Goal: Task Accomplishment & Management: Manage account settings

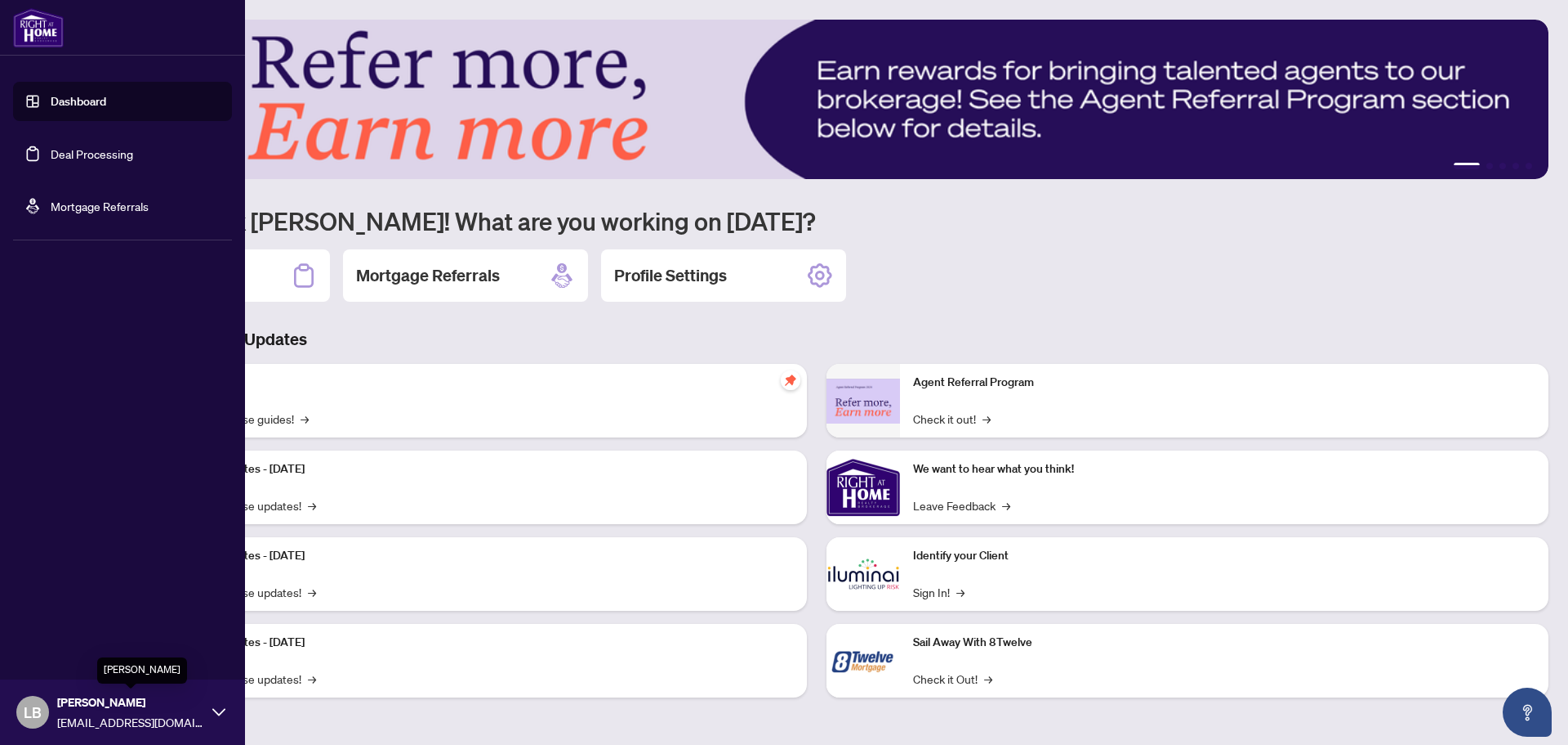
click at [95, 707] on span "[PERSON_NAME]" at bounding box center [130, 702] width 147 height 18
click at [72, 611] on span "Logout" at bounding box center [65, 615] width 37 height 26
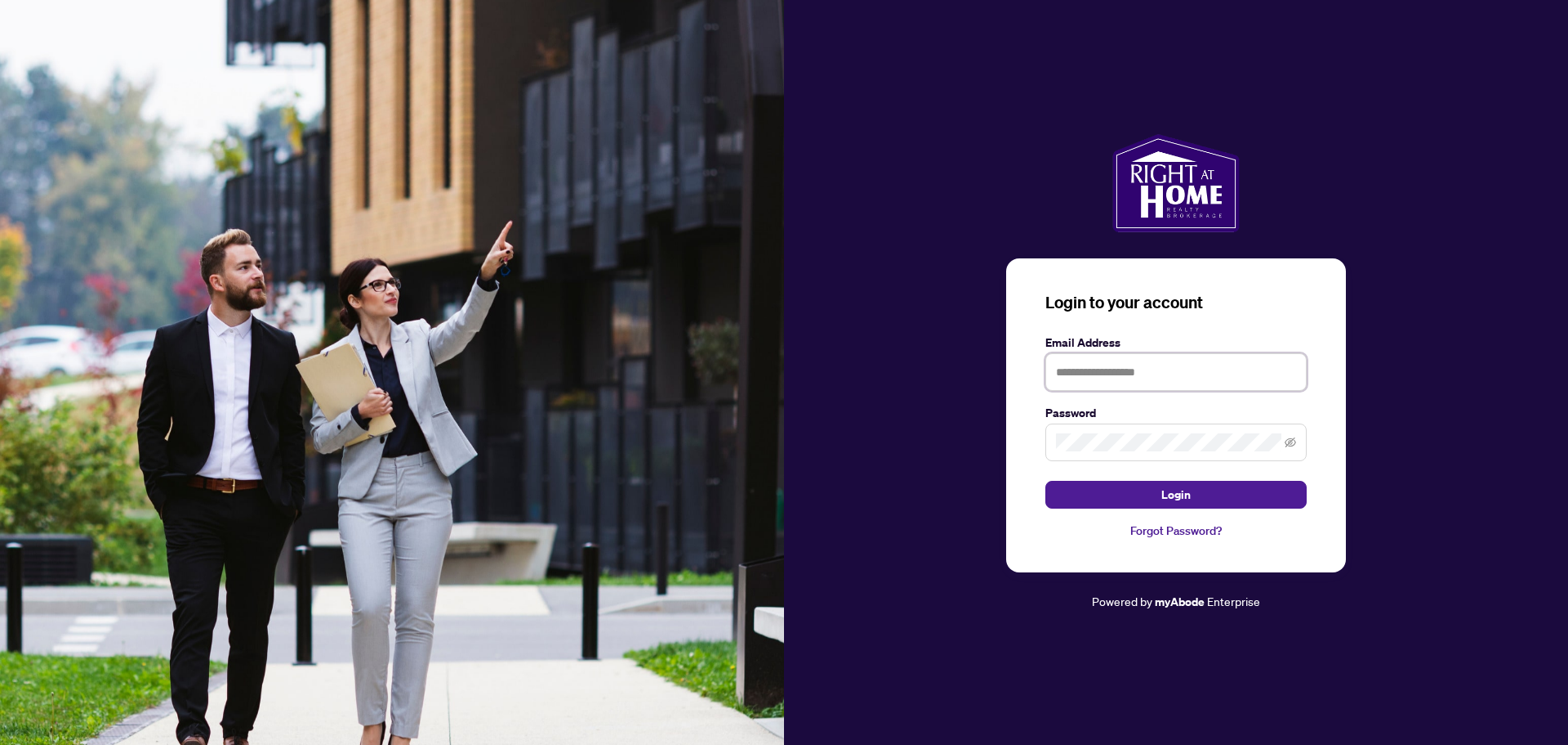
click at [1109, 373] on input "text" at bounding box center [1176, 372] width 262 height 38
click at [1289, 375] on div at bounding box center [1176, 372] width 262 height 38
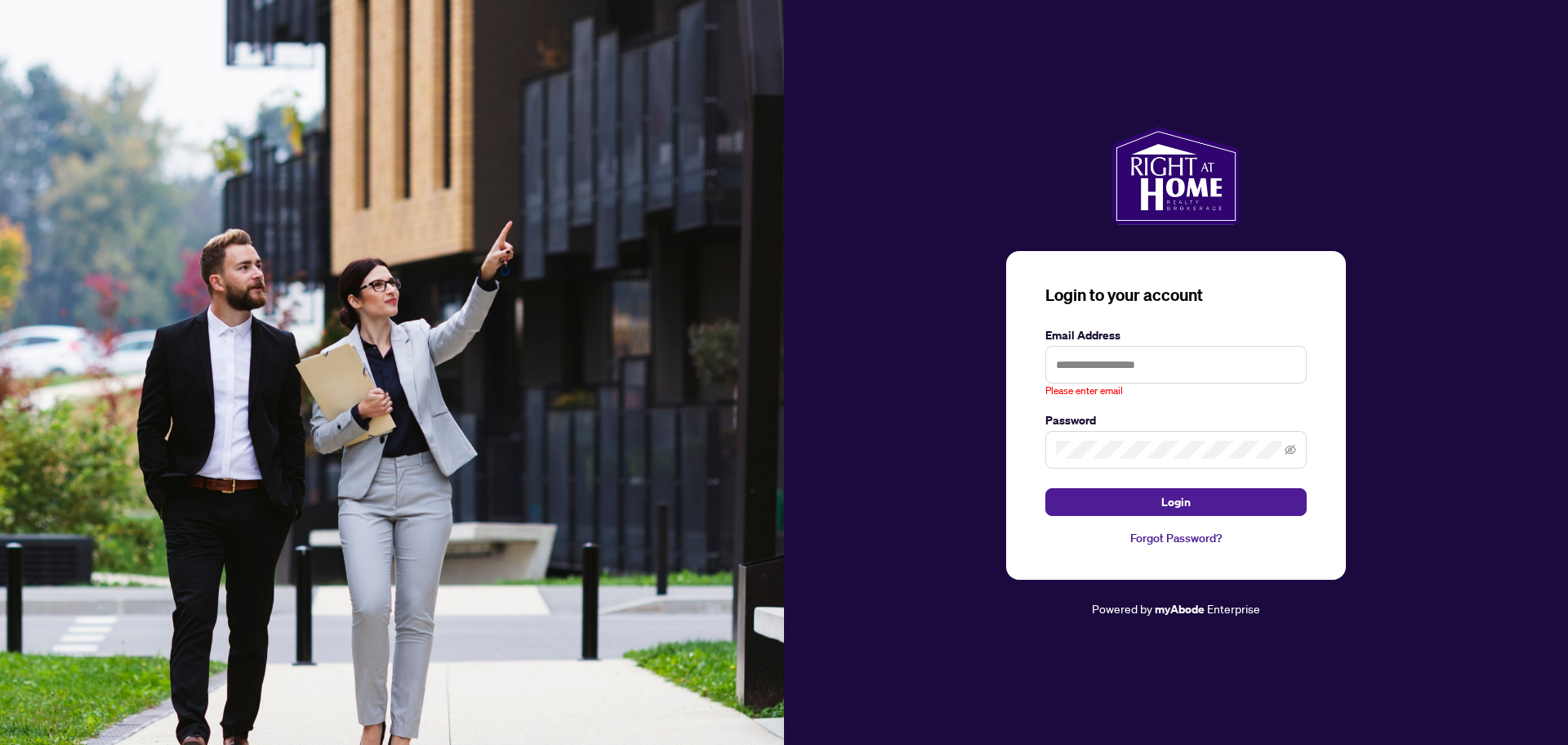
click at [1291, 360] on keeper-lock "Open Keeper Popup" at bounding box center [1287, 365] width 20 height 20
click at [1157, 365] on input "text" at bounding box center [1176, 365] width 262 height 38
click at [899, 403] on div "Login to your account Email Address Please enter email Password Login Forgot Pa…" at bounding box center [1176, 373] width 784 height 492
click at [1081, 369] on input "text" at bounding box center [1176, 365] width 262 height 38
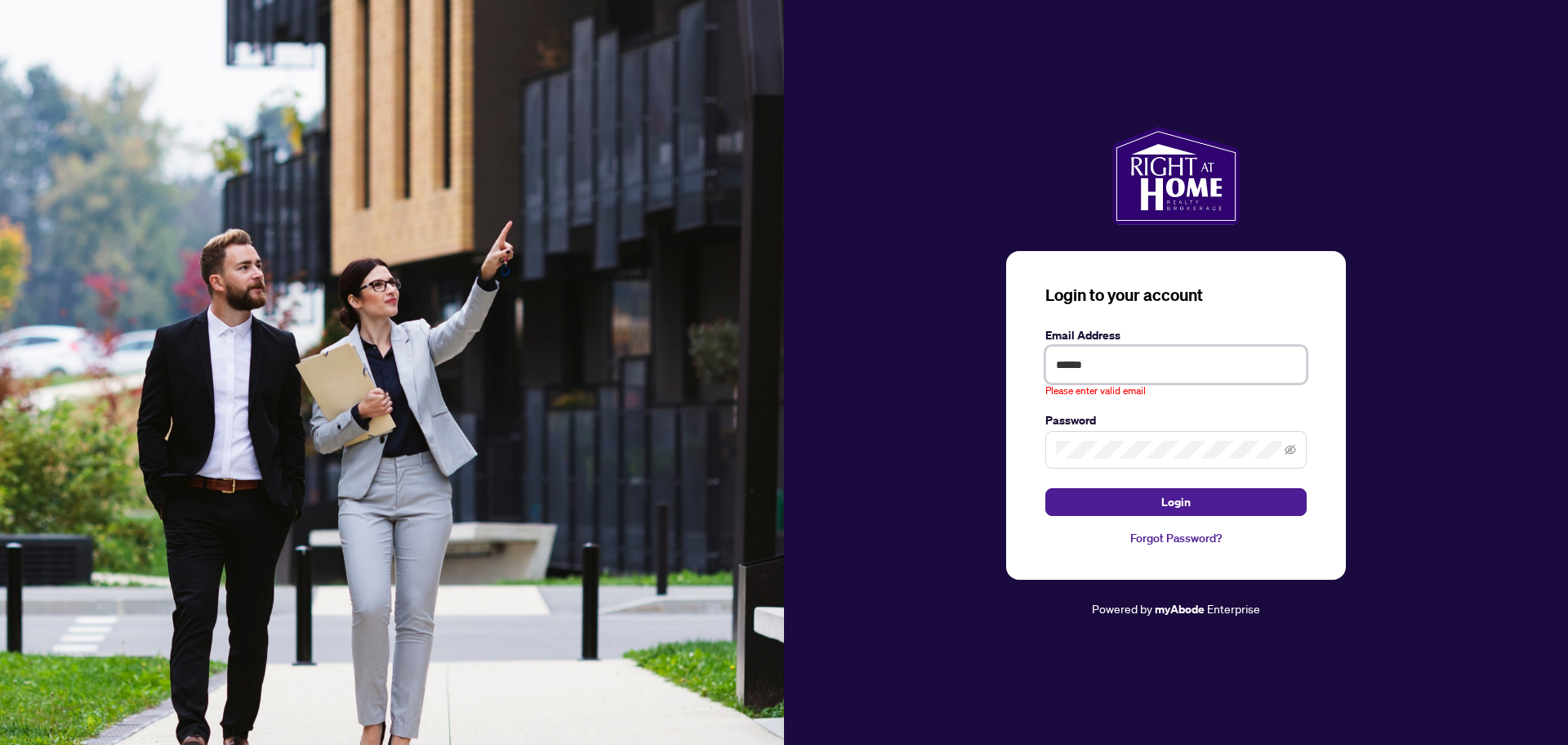
type input "**********"
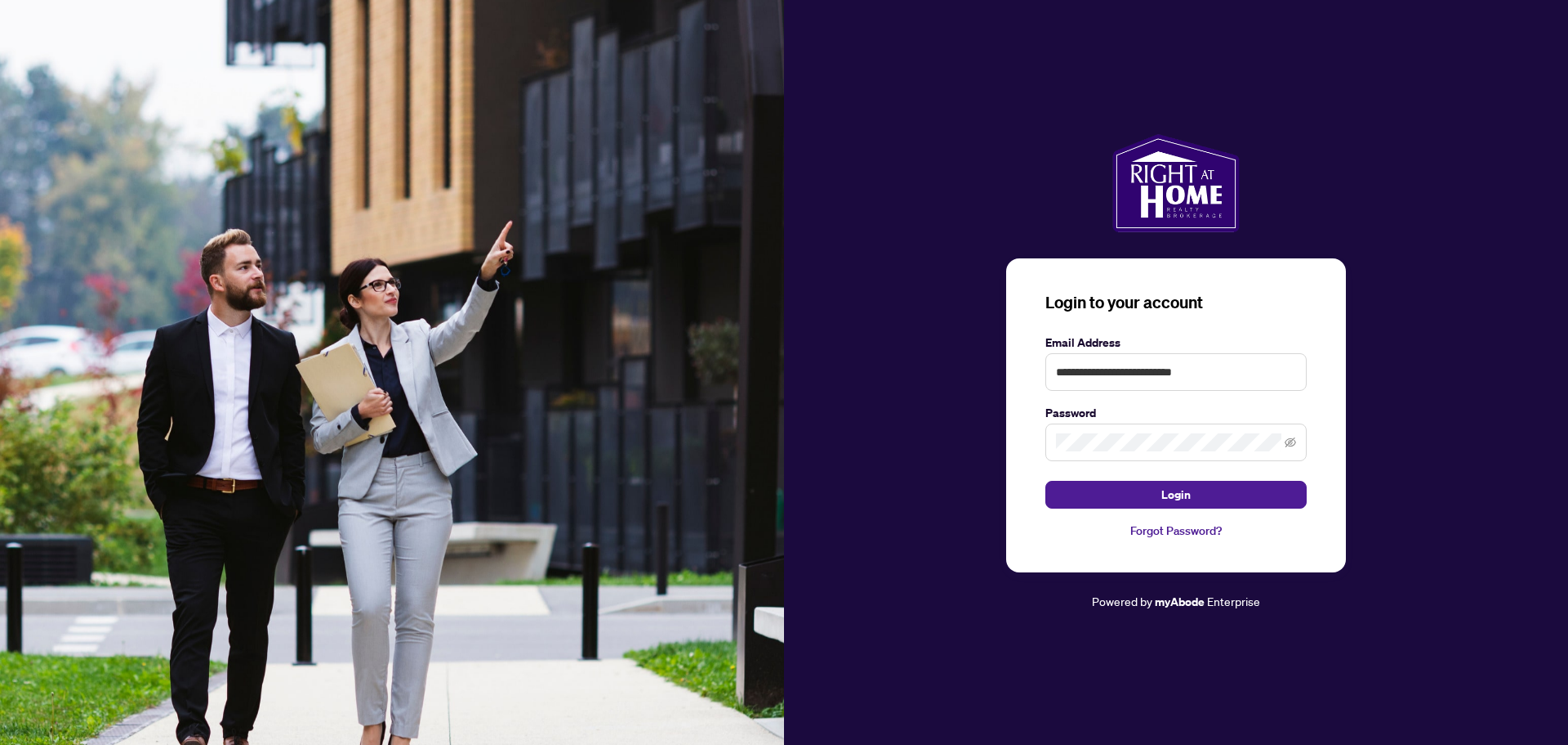
click at [1156, 455] on span at bounding box center [1176, 442] width 262 height 38
click at [1270, 440] on keeper-lock "Open Keeper Popup" at bounding box center [1270, 442] width 20 height 20
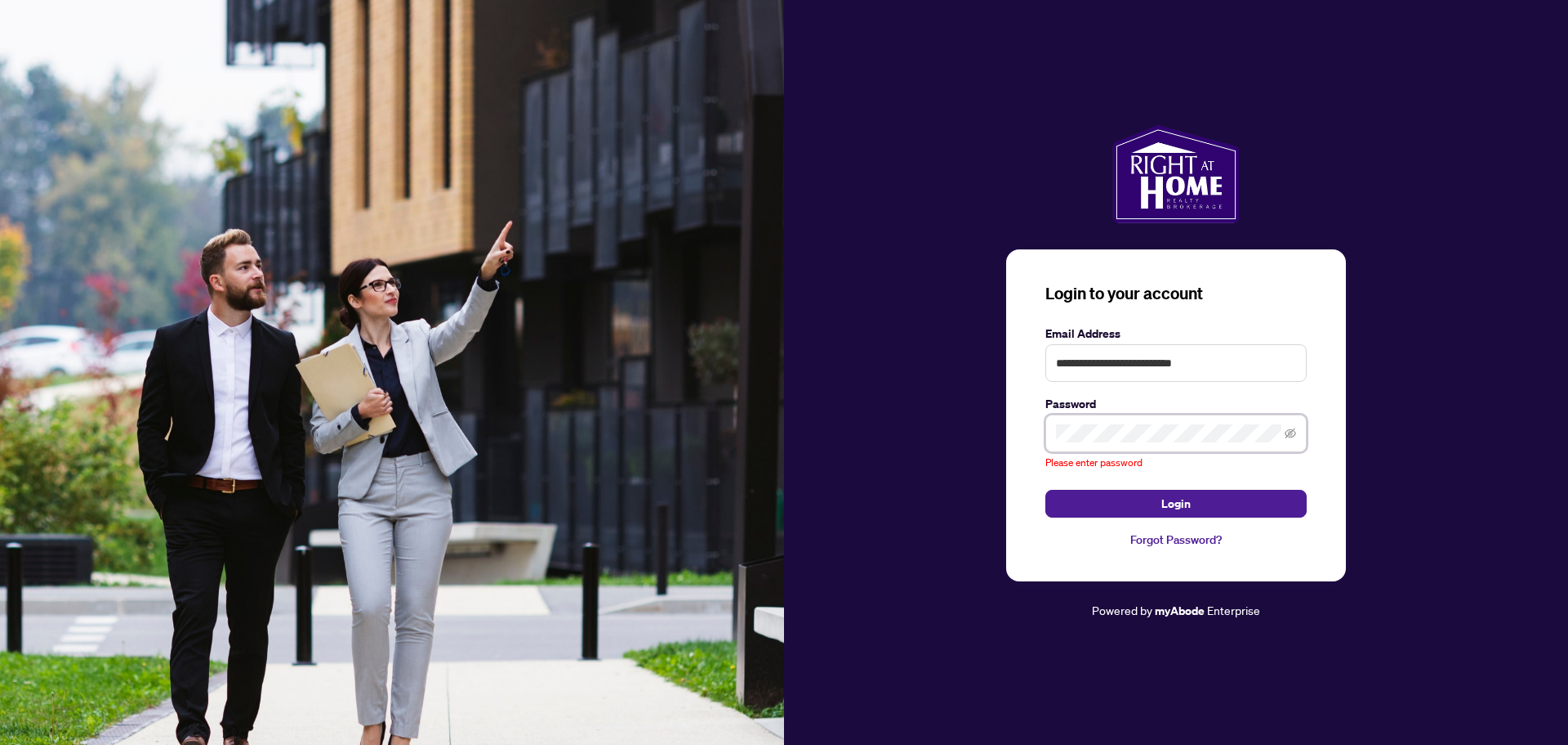
click at [1267, 433] on keeper-lock "Open Keeper Popup" at bounding box center [1270, 433] width 20 height 20
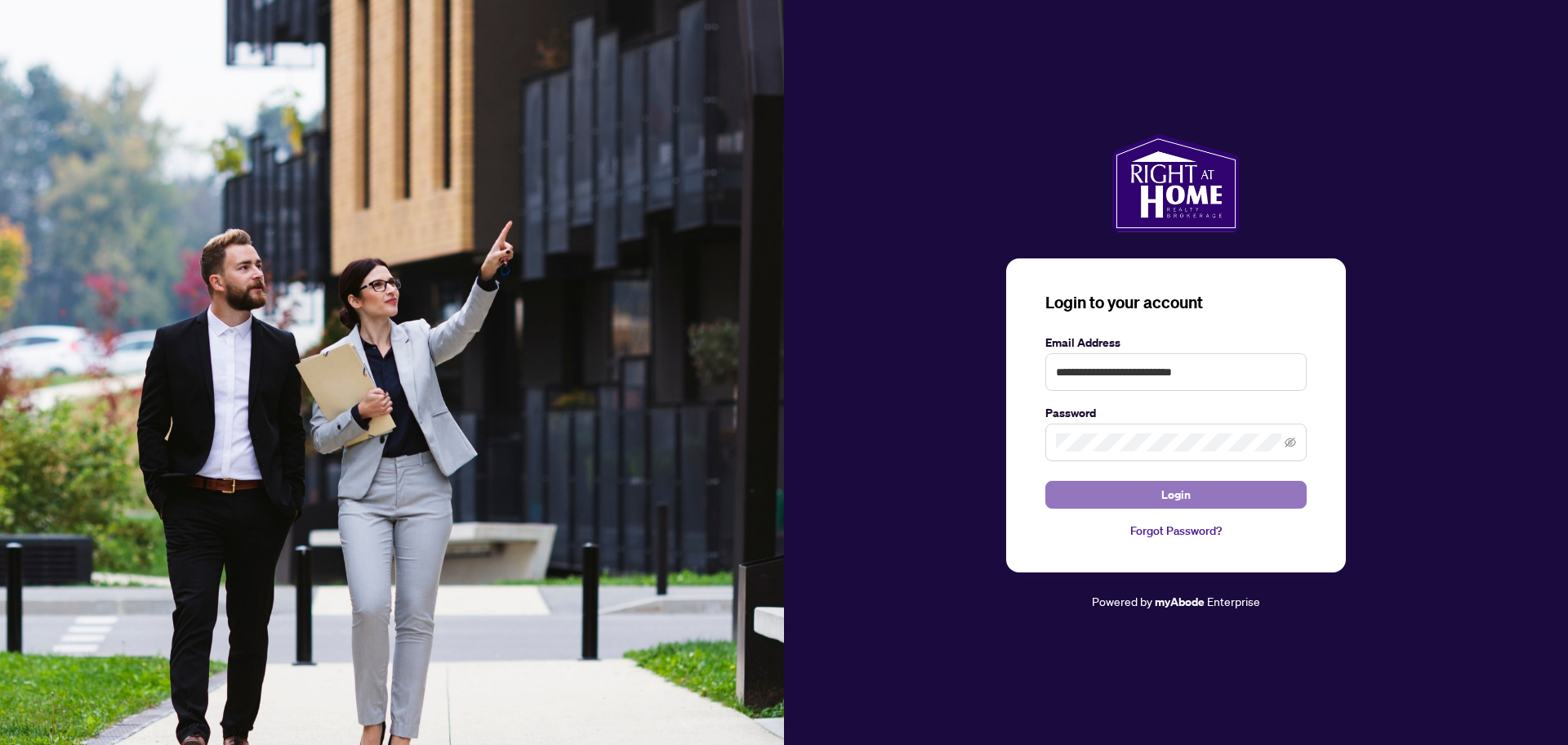
click at [1160, 498] on button "Login" at bounding box center [1176, 495] width 262 height 28
